Goal: Transaction & Acquisition: Purchase product/service

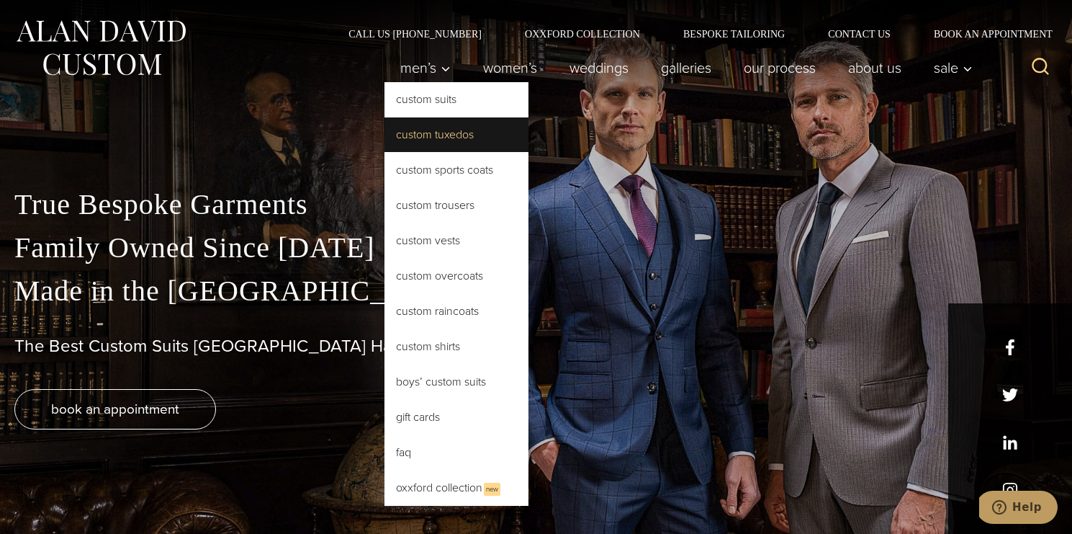
click at [431, 138] on link "Custom Tuxedos" at bounding box center [457, 134] width 144 height 35
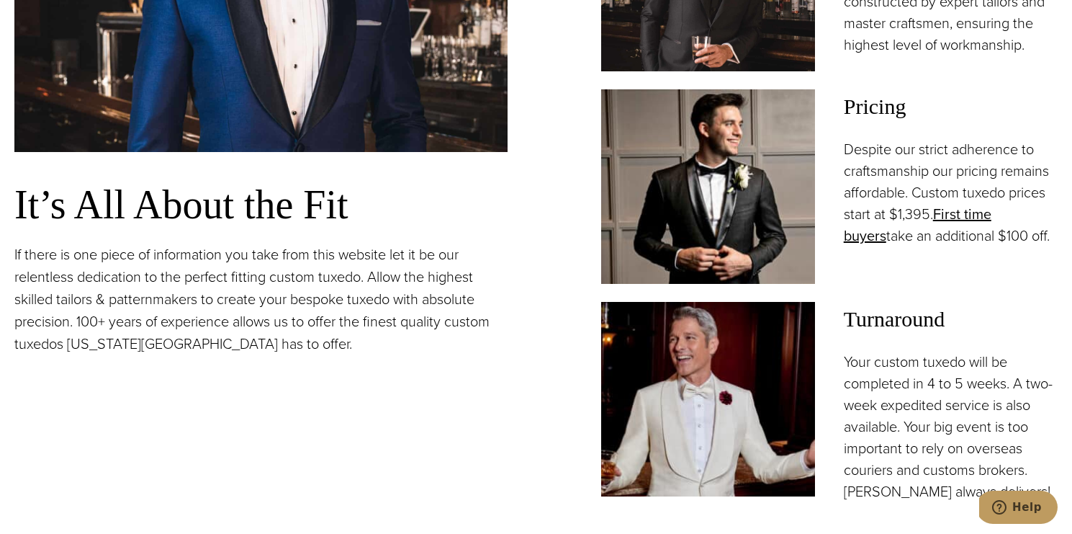
scroll to position [770, 0]
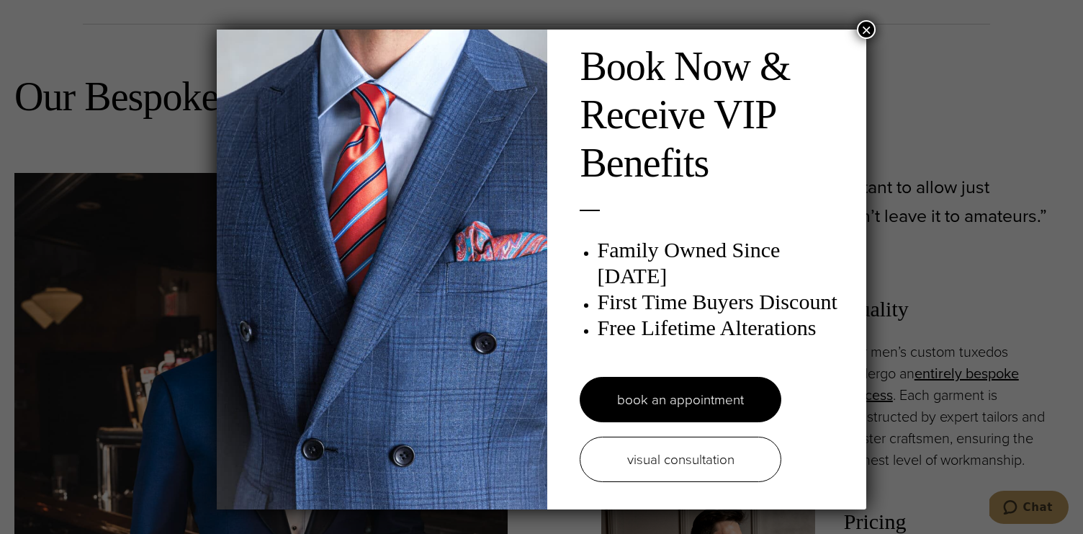
click at [862, 27] on button "×" at bounding box center [866, 29] width 19 height 19
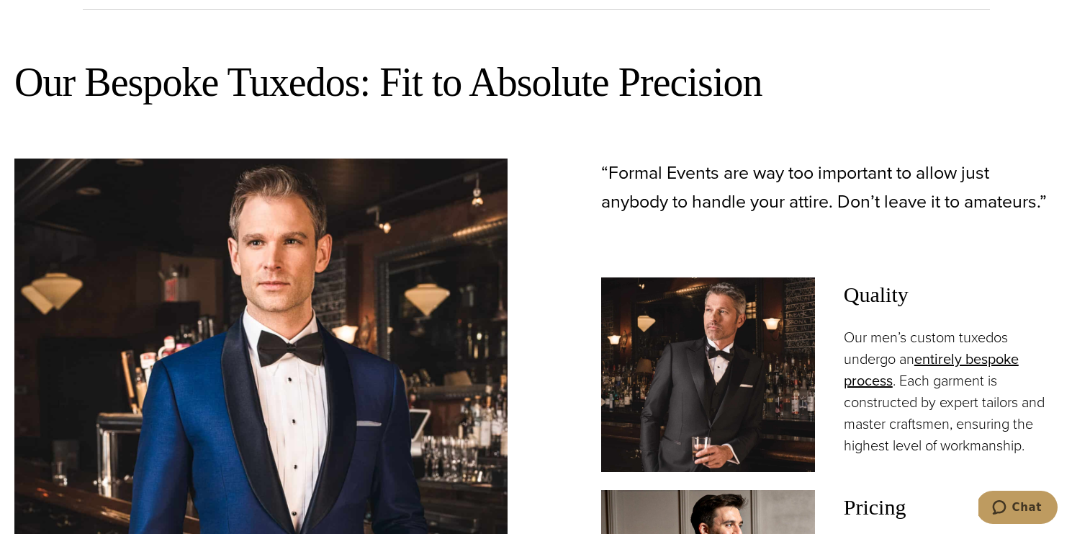
scroll to position [758, 0]
